Goal: Contribute content

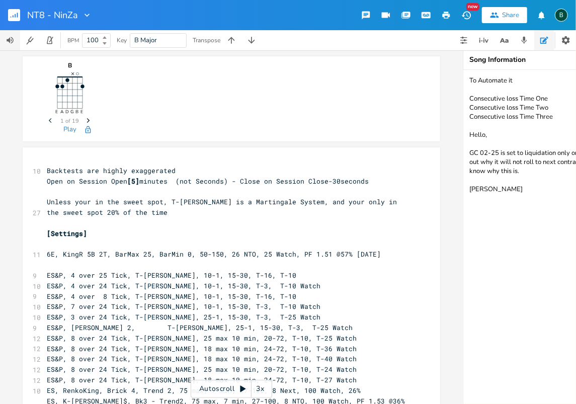
scroll to position [303, 0]
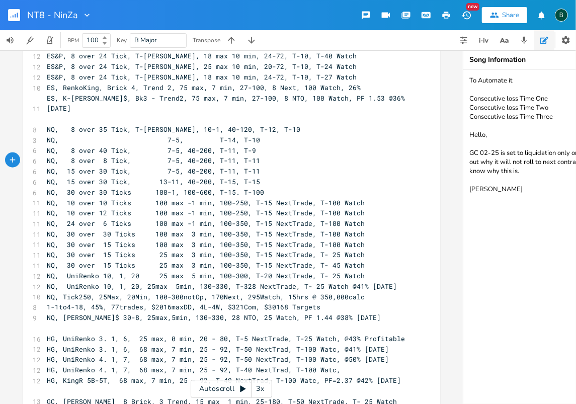
click at [14, 17] on rect "button" at bounding box center [14, 15] width 12 height 12
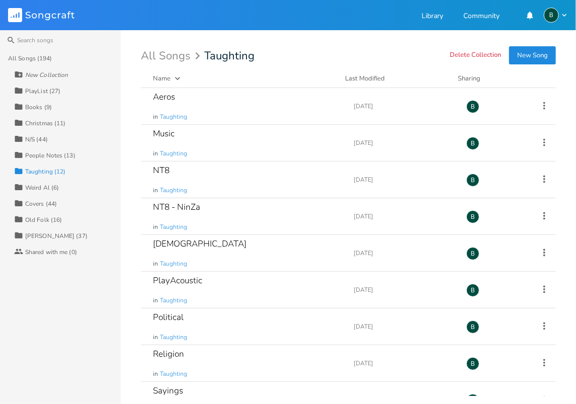
click at [42, 170] on div "Taughting (12)" at bounding box center [45, 172] width 40 height 6
click at [175, 389] on div "Sayings" at bounding box center [168, 390] width 30 height 9
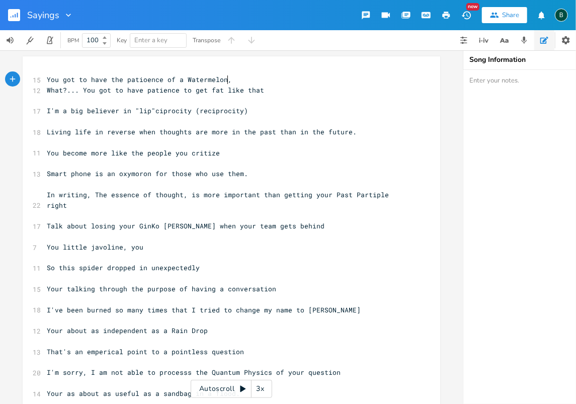
click at [47, 77] on span "You got to have the patioence of a Watermelon," at bounding box center [139, 79] width 185 height 9
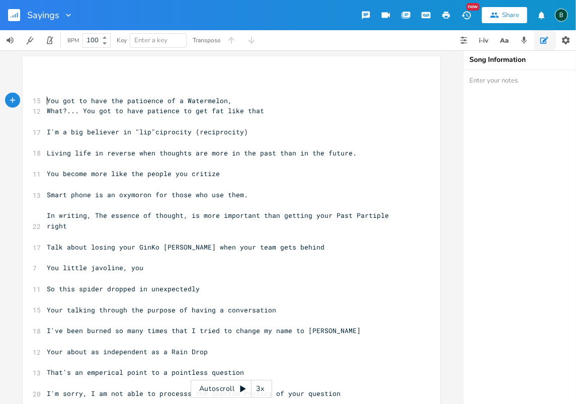
click at [45, 80] on pre "​" at bounding box center [226, 79] width 363 height 11
type textarea "If a ling life does not kill [PERSON_NAME]"
type textarea "ou,"
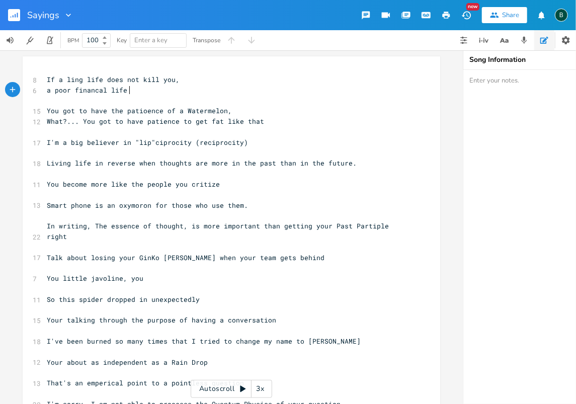
scroll to position [0, 56]
type textarea "a poor financal life will"
click at [70, 77] on span "If a ling life does not kill you," at bounding box center [113, 79] width 133 height 9
type textarea "o"
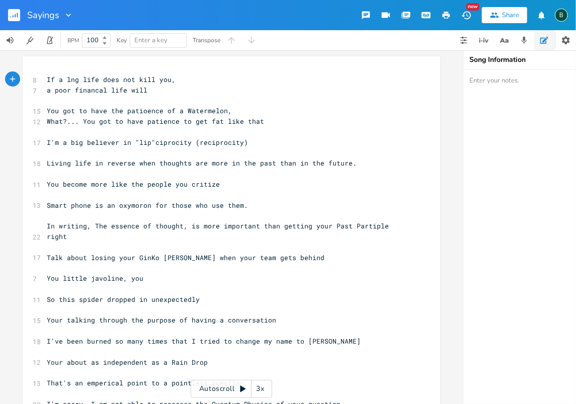
scroll to position [0, 4]
drag, startPoint x: 107, startPoint y: 89, endPoint x: 122, endPoint y: 89, distance: 15.1
click at [122, 89] on span "a poor financal life will" at bounding box center [97, 90] width 101 height 9
type textarea "helath"
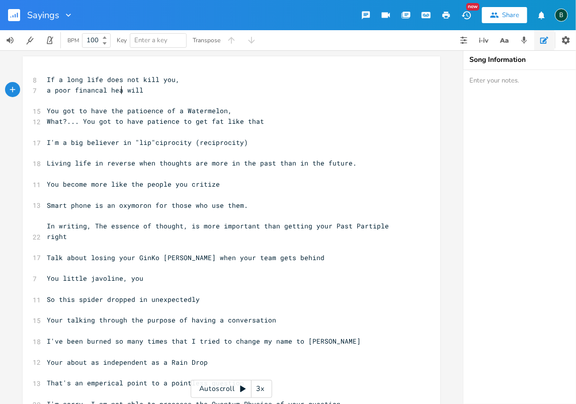
scroll to position [0, 3]
type textarea "alth"
click at [150, 89] on pre "a poor financal health will" at bounding box center [226, 90] width 363 height 11
type textarea "."
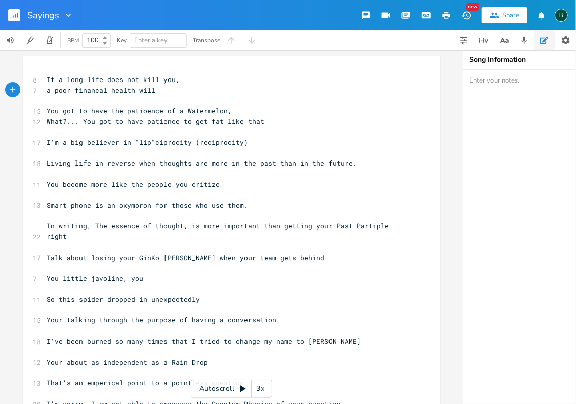
scroll to position [0, 2]
type textarea "a"
drag, startPoint x: 51, startPoint y: 90, endPoint x: 41, endPoint y: 91, distance: 10.1
click at [151, 91] on pre "poor financal health will." at bounding box center [226, 90] width 363 height 11
